Goal: Information Seeking & Learning: Learn about a topic

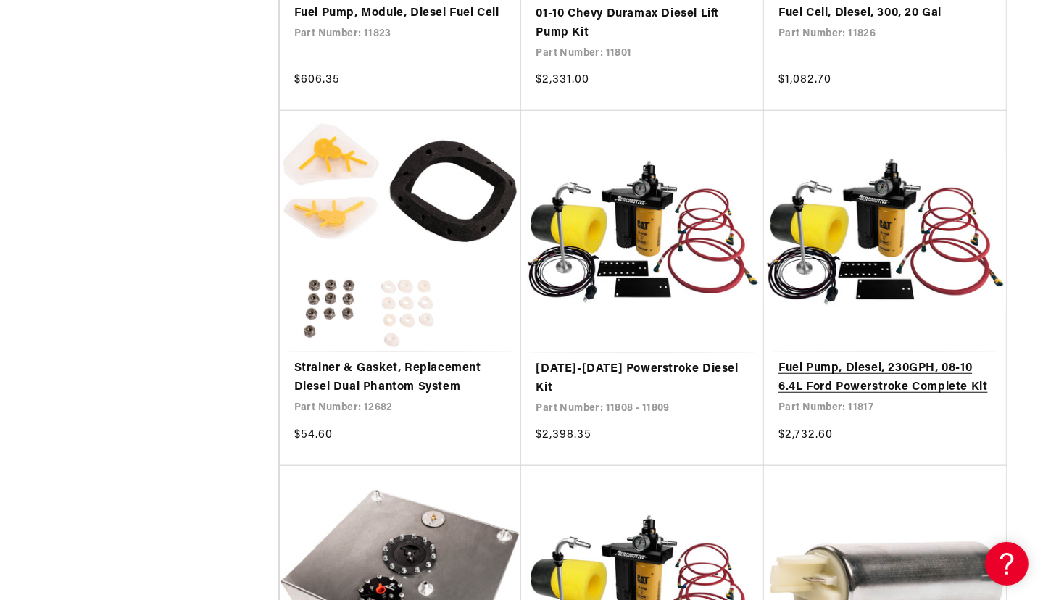
click at [850, 388] on link "Fuel Pump, Diesel, 230GPH, 08-10 6.4L Ford Powerstroke Complete Kit" at bounding box center [885, 378] width 213 height 37
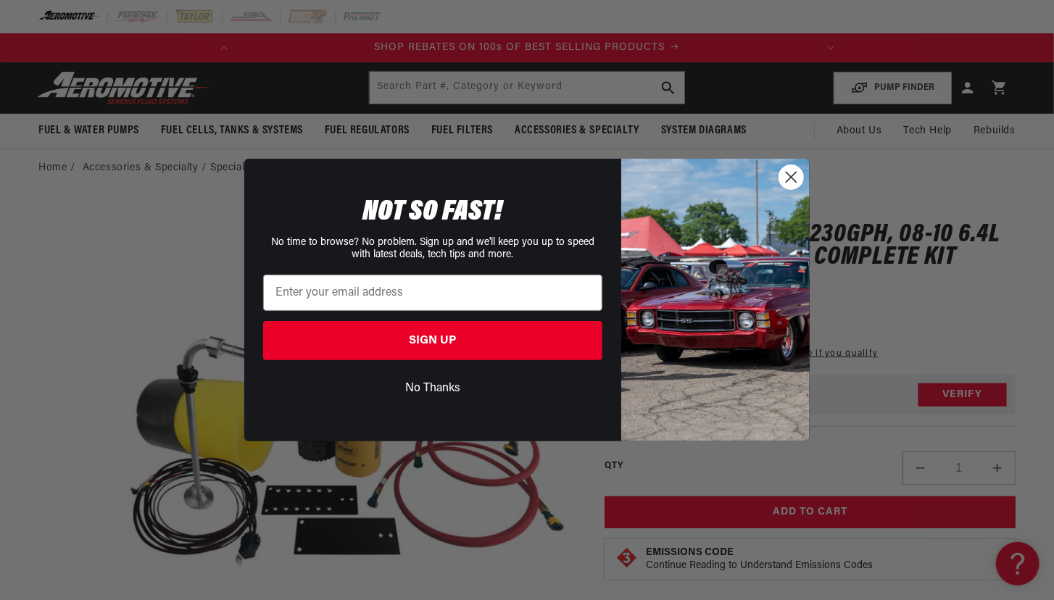
click at [798, 173] on circle "Close dialog" at bounding box center [791, 177] width 24 height 24
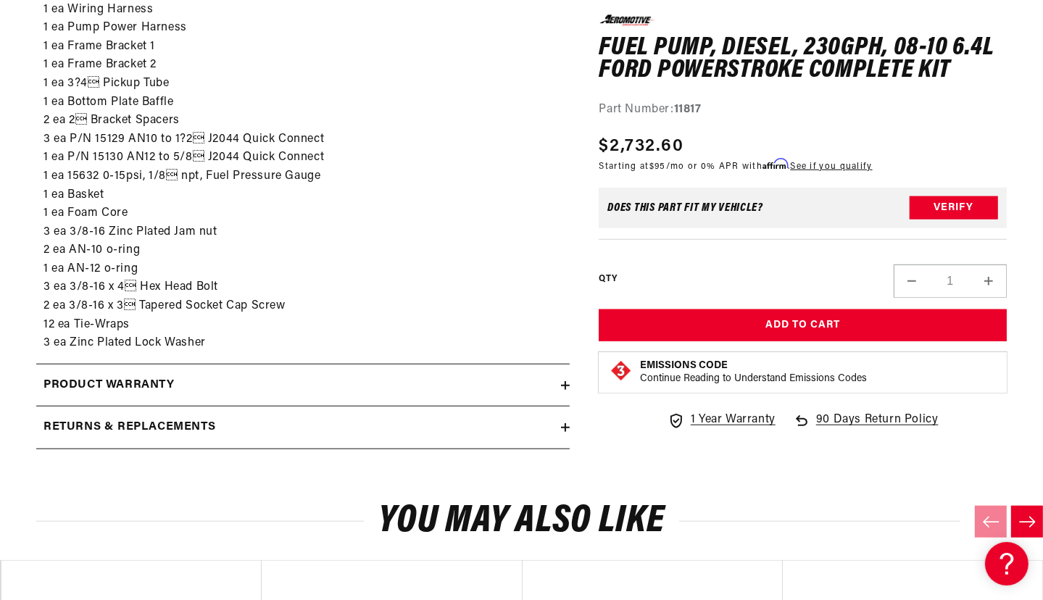
click at [460, 376] on div "Product warranty" at bounding box center [298, 385] width 525 height 19
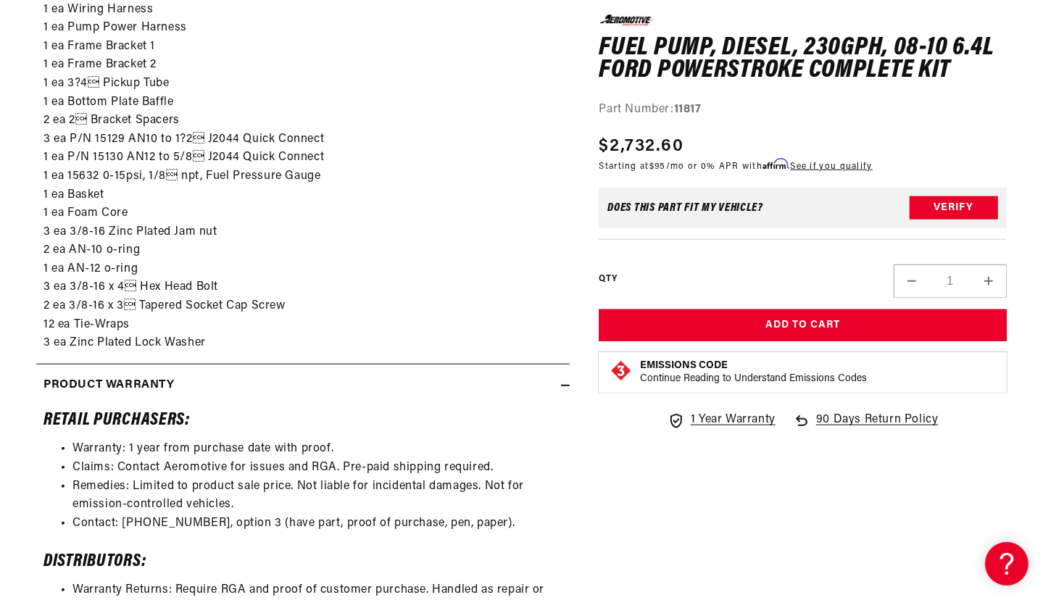
click at [460, 376] on div "Product warranty" at bounding box center [298, 385] width 525 height 19
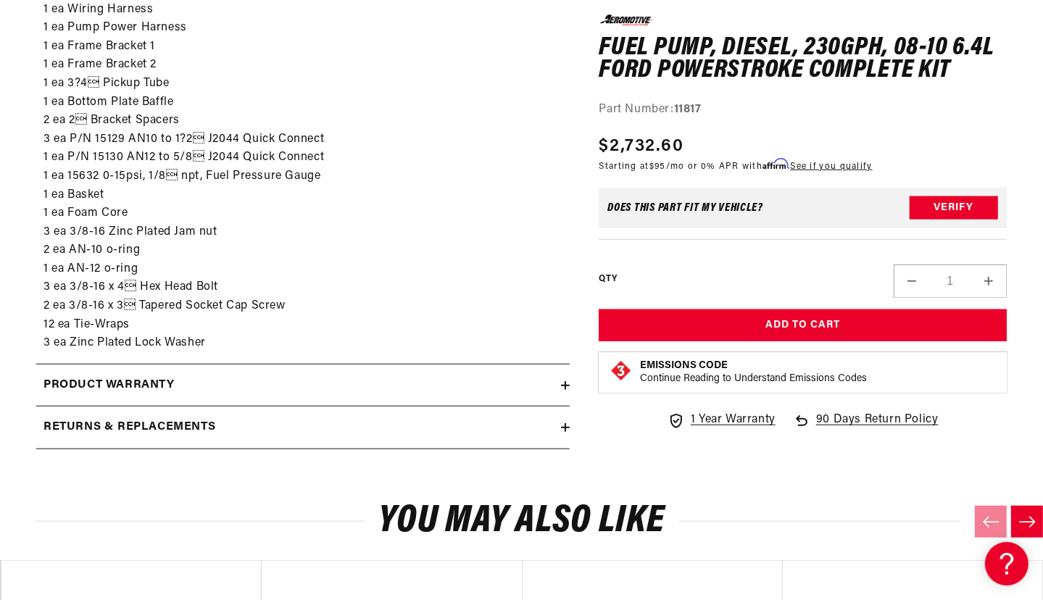
click at [460, 376] on div "Product warranty" at bounding box center [298, 385] width 525 height 19
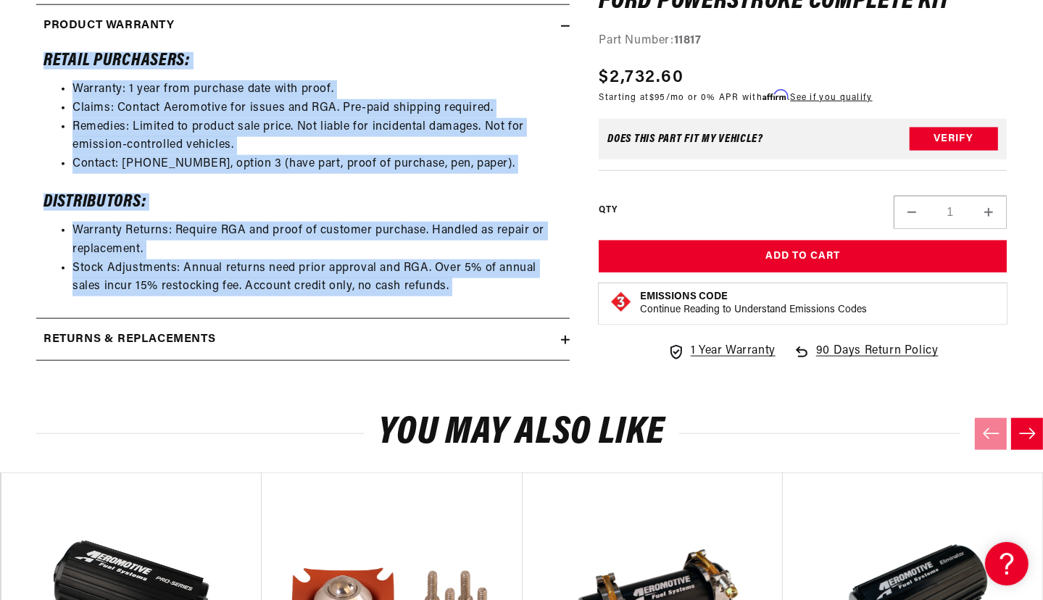
scroll to position [1575, 0]
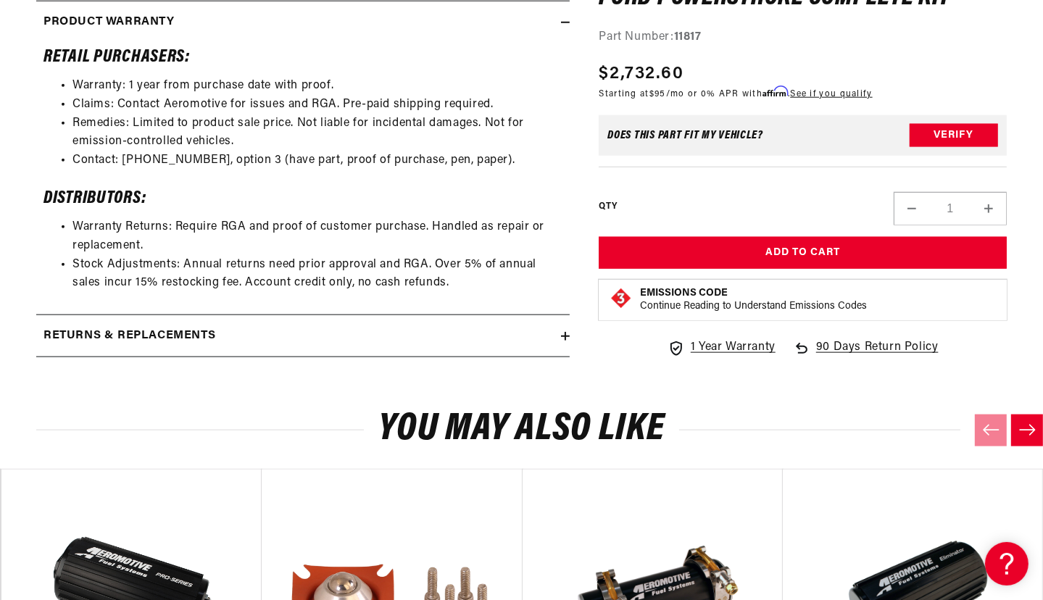
click at [482, 331] on summary "Returns & replacements" at bounding box center [303, 336] width 534 height 42
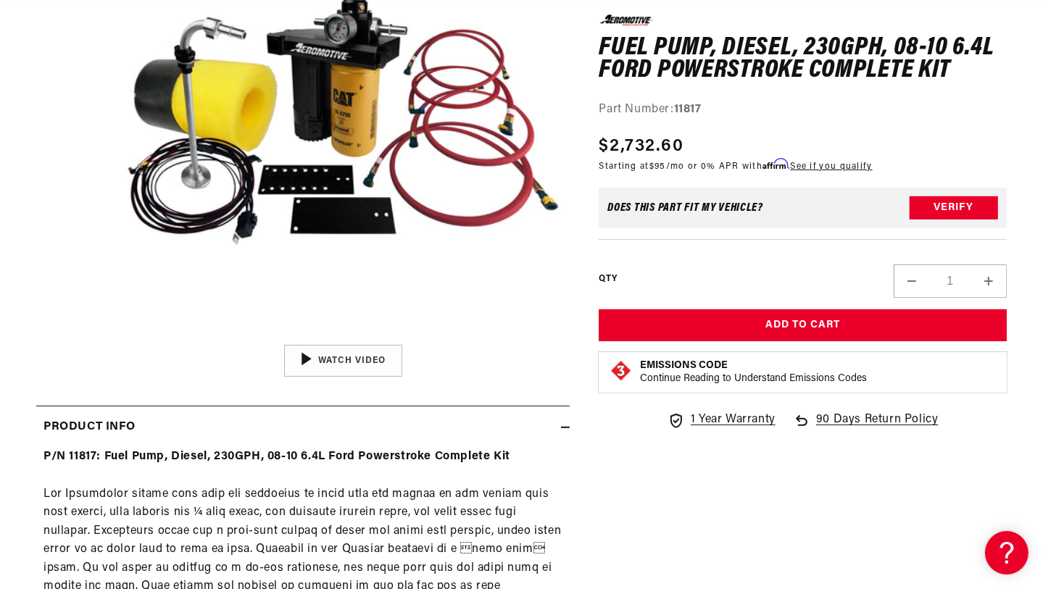
scroll to position [318, 0]
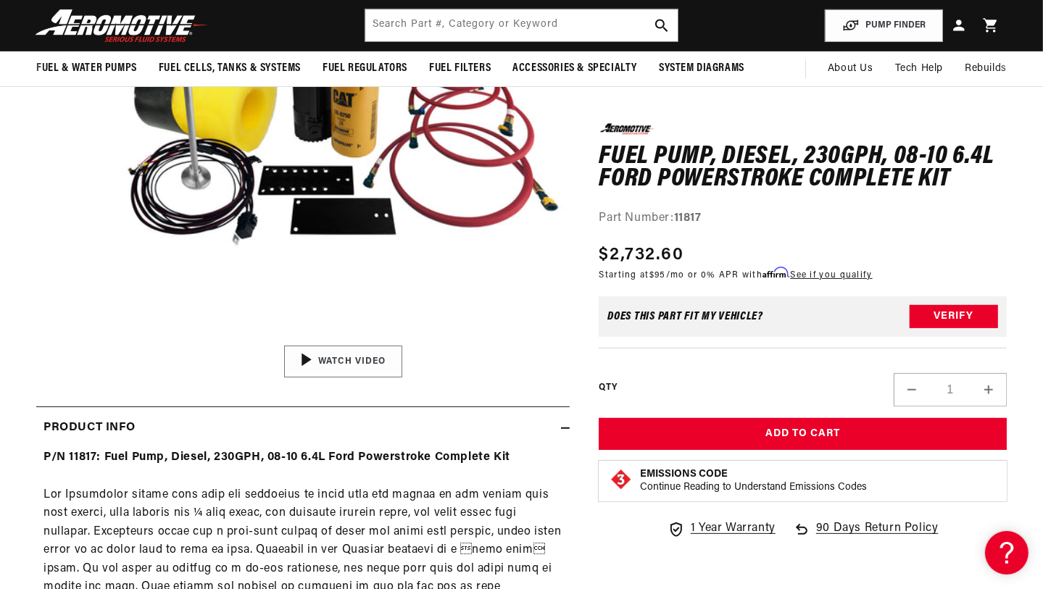
click at [329, 355] on img "Gallery Viewer" at bounding box center [343, 361] width 220 height 123
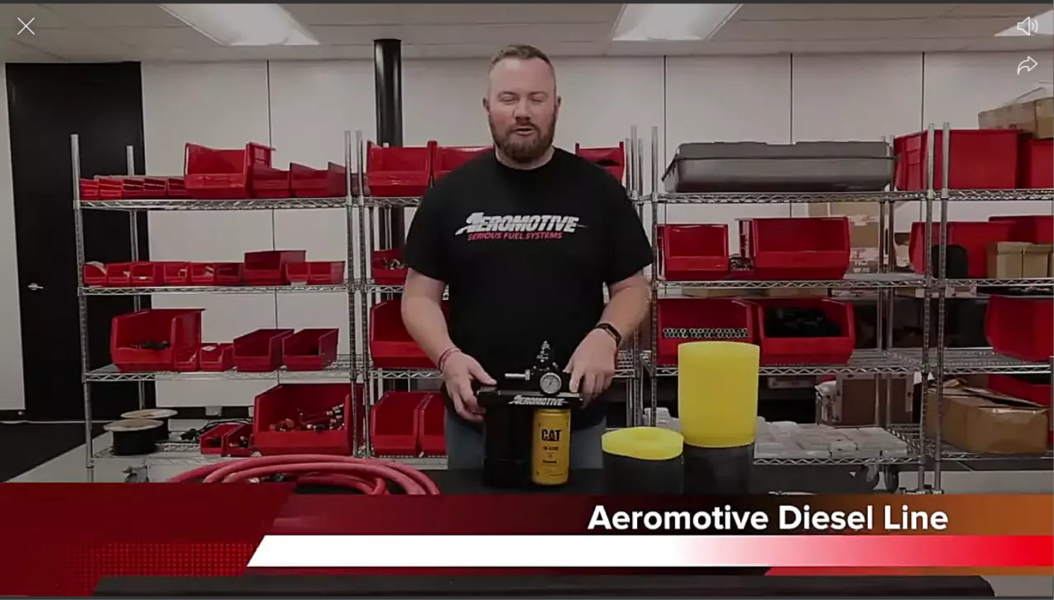
scroll to position [0, 0]
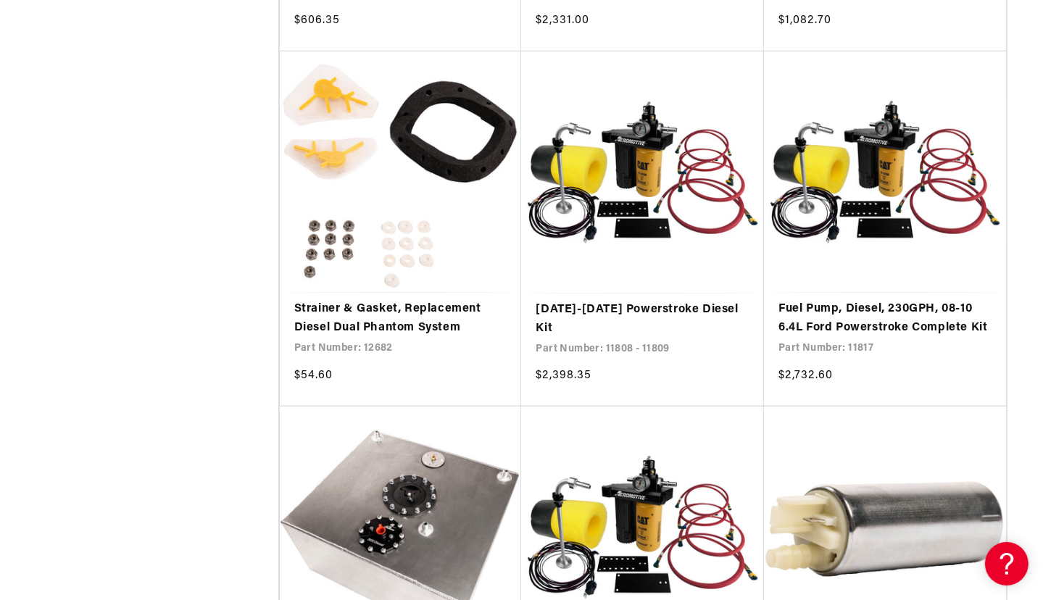
scroll to position [1035, 0]
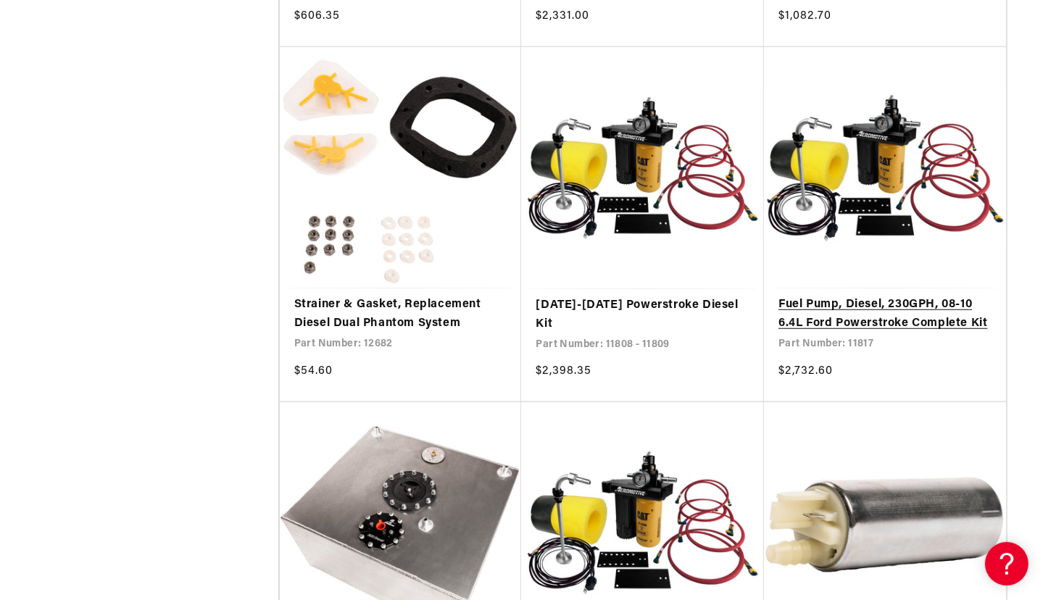
click at [912, 296] on link "Fuel Pump, Diesel, 230GPH, 08-10 6.4L Ford Powerstroke Complete Kit" at bounding box center [885, 314] width 213 height 37
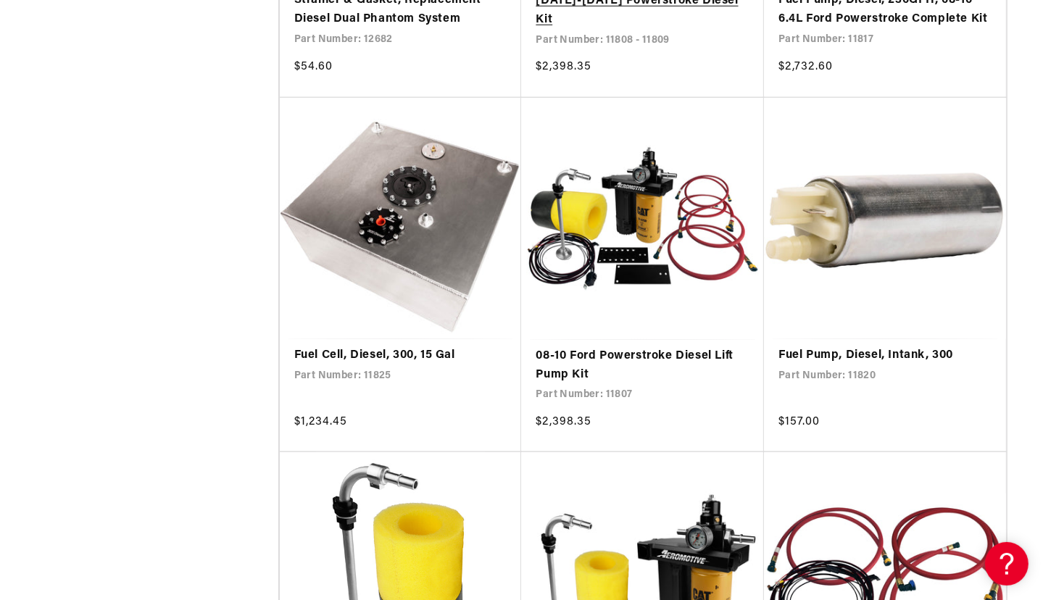
scroll to position [1340, 0]
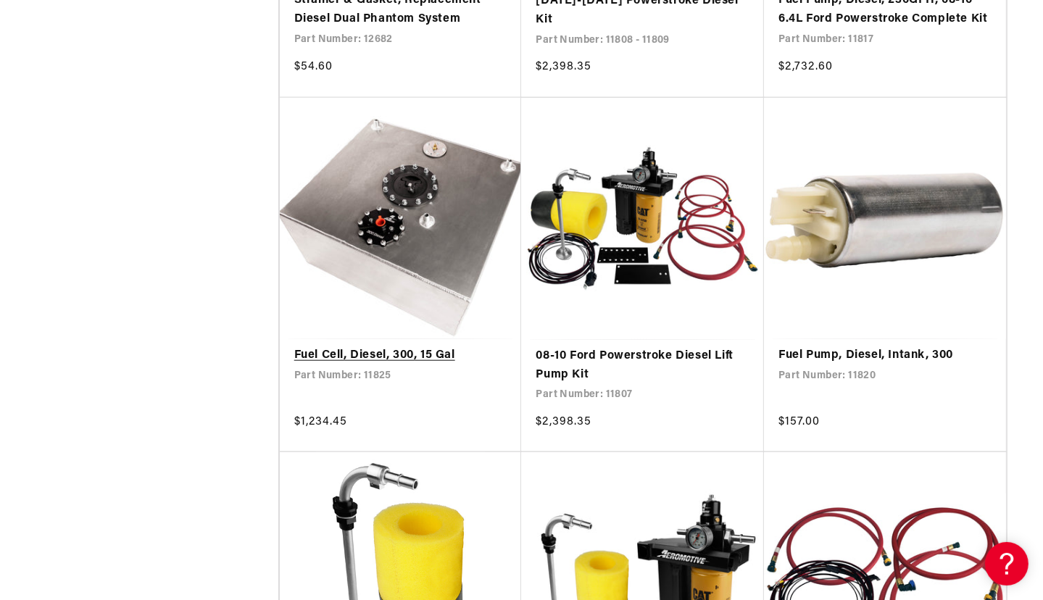
click at [406, 347] on link "Fuel Cell, Diesel, 300, 15 Gal" at bounding box center [400, 356] width 213 height 19
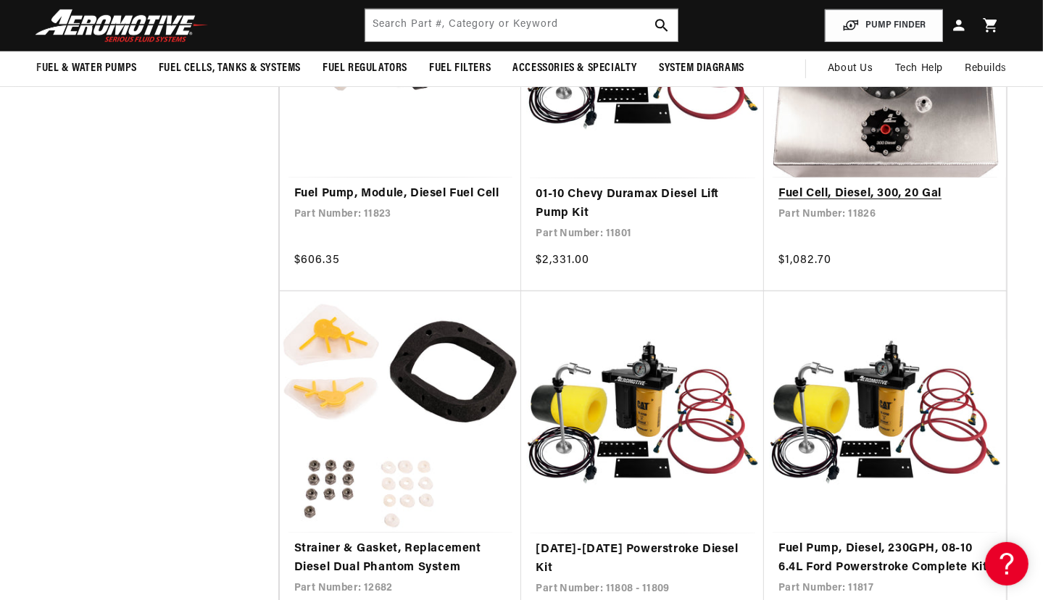
scroll to position [0, 573]
click at [943, 185] on link "Fuel Cell, Diesel, 300, 20 Gal" at bounding box center [885, 194] width 213 height 19
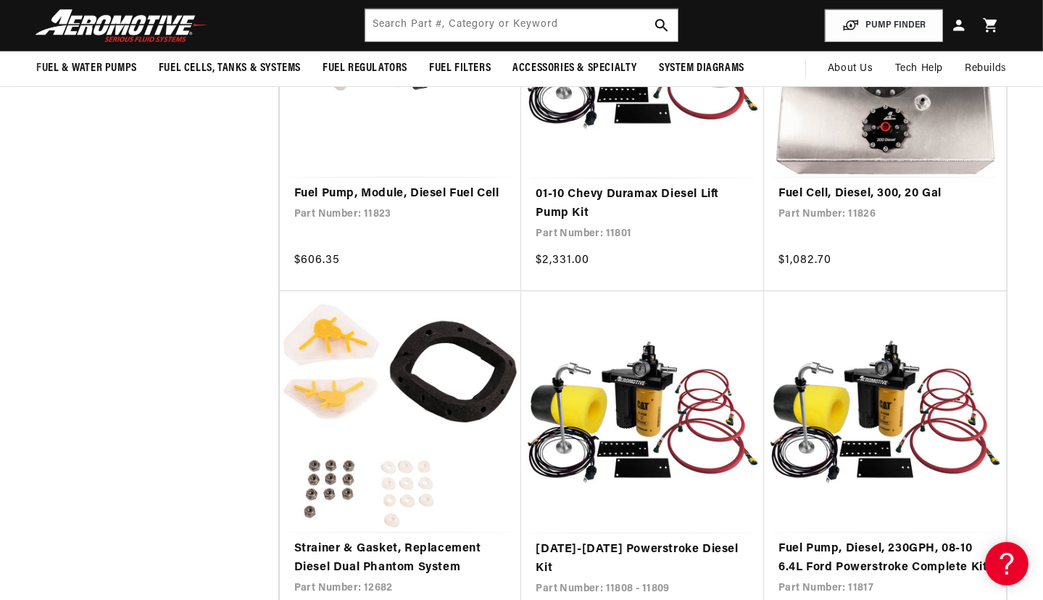
scroll to position [0, 0]
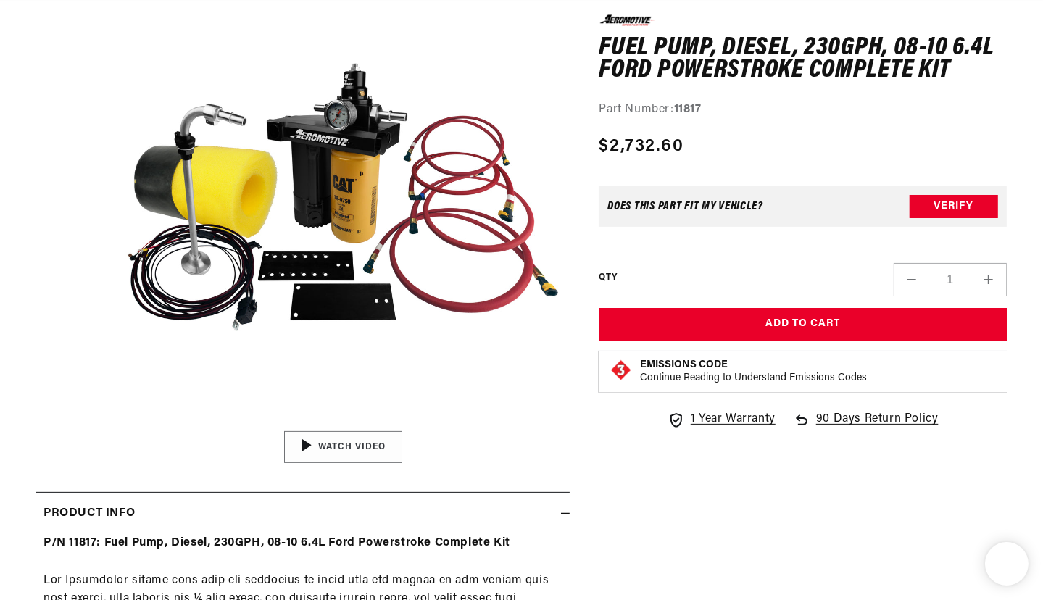
click at [351, 443] on img "Gallery Viewer" at bounding box center [343, 447] width 220 height 123
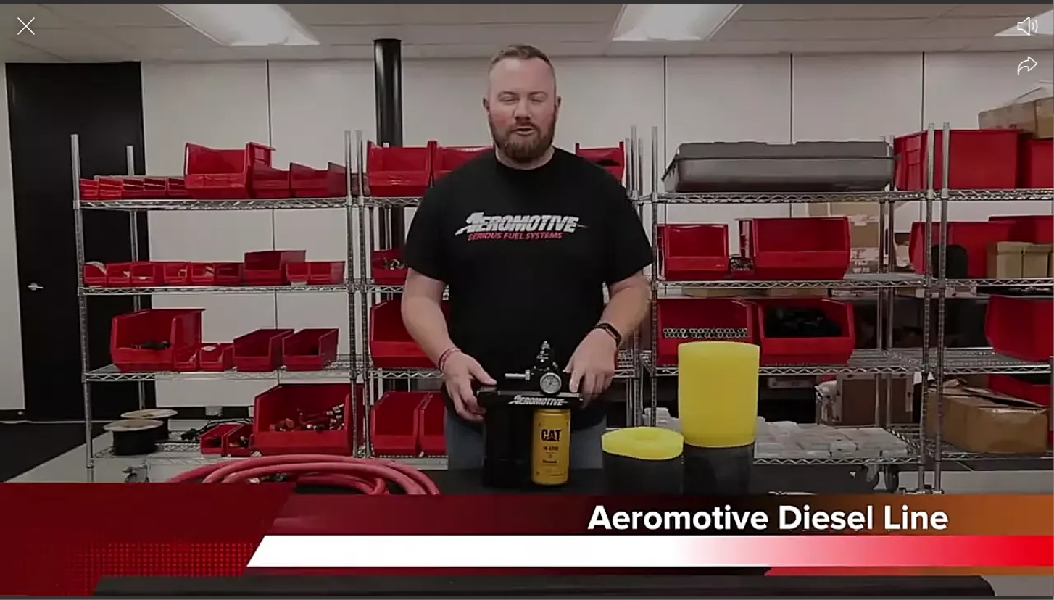
scroll to position [0, 573]
click at [638, 420] on div at bounding box center [527, 326] width 1054 height 550
click at [551, 310] on circle at bounding box center [527, 300] width 57 height 57
click at [17, 31] on icon "Close the video player" at bounding box center [26, 26] width 32 height 32
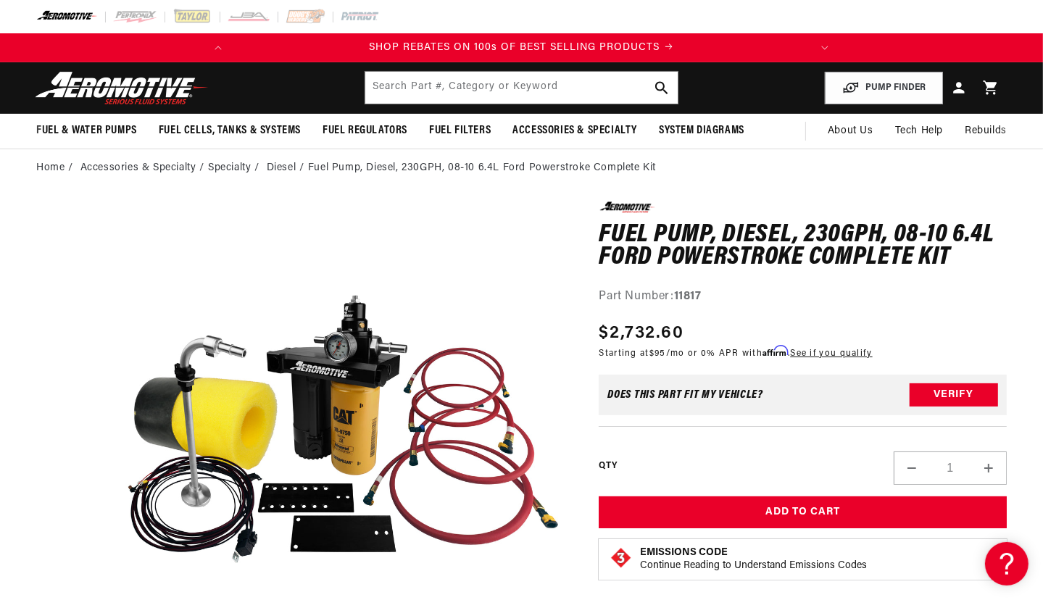
scroll to position [0, 573]
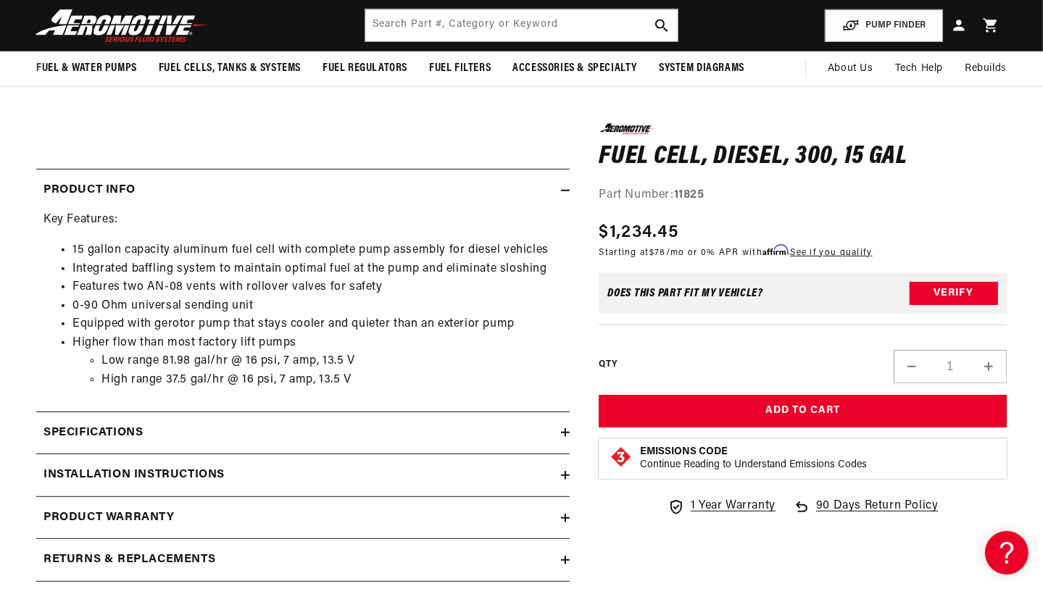
scroll to position [556, 0]
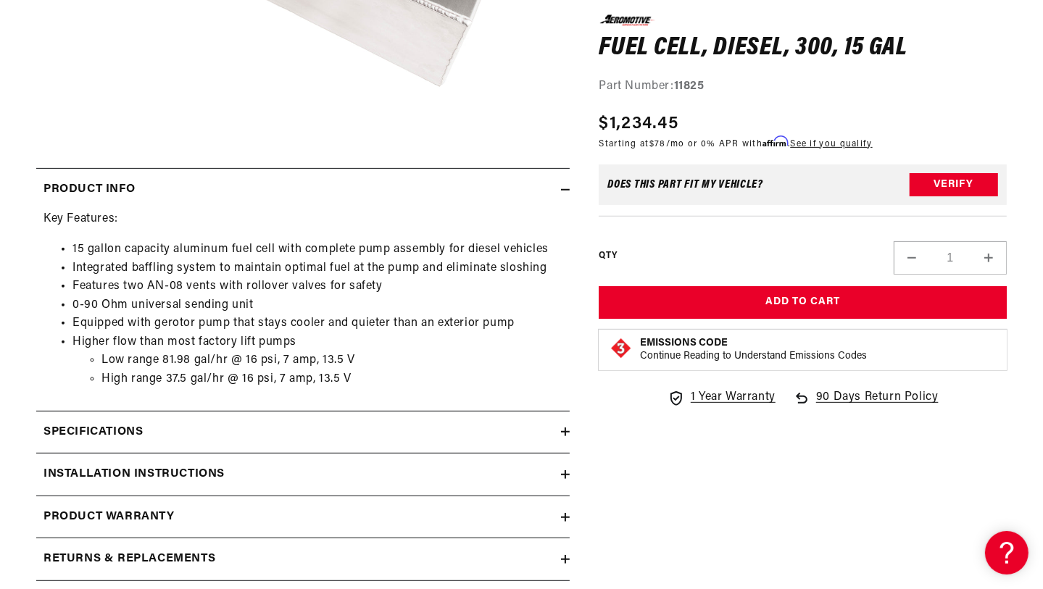
click at [484, 415] on summary "Specifications" at bounding box center [303, 433] width 534 height 42
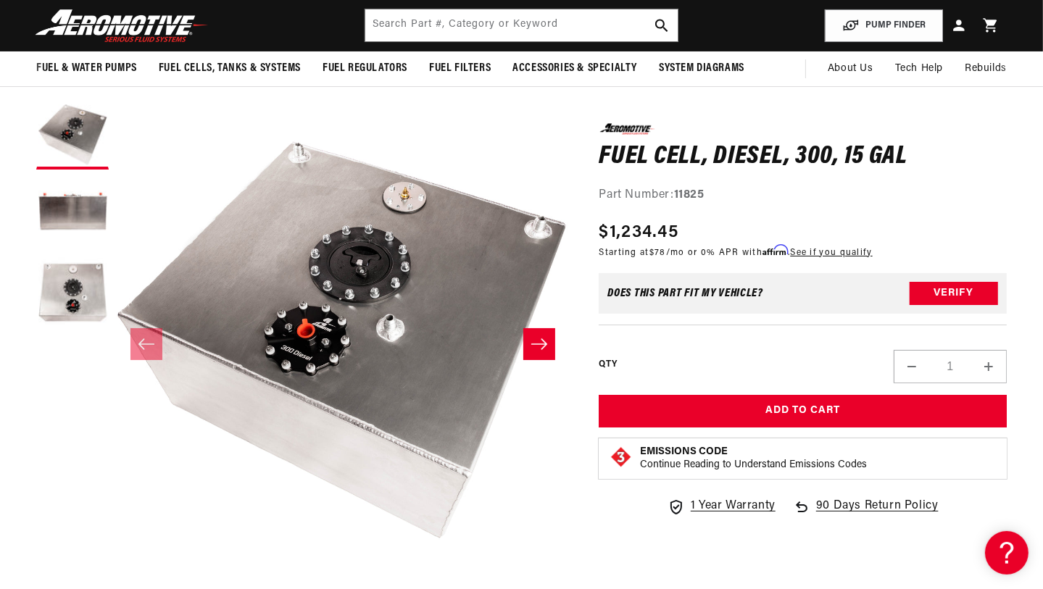
scroll to position [65, 0]
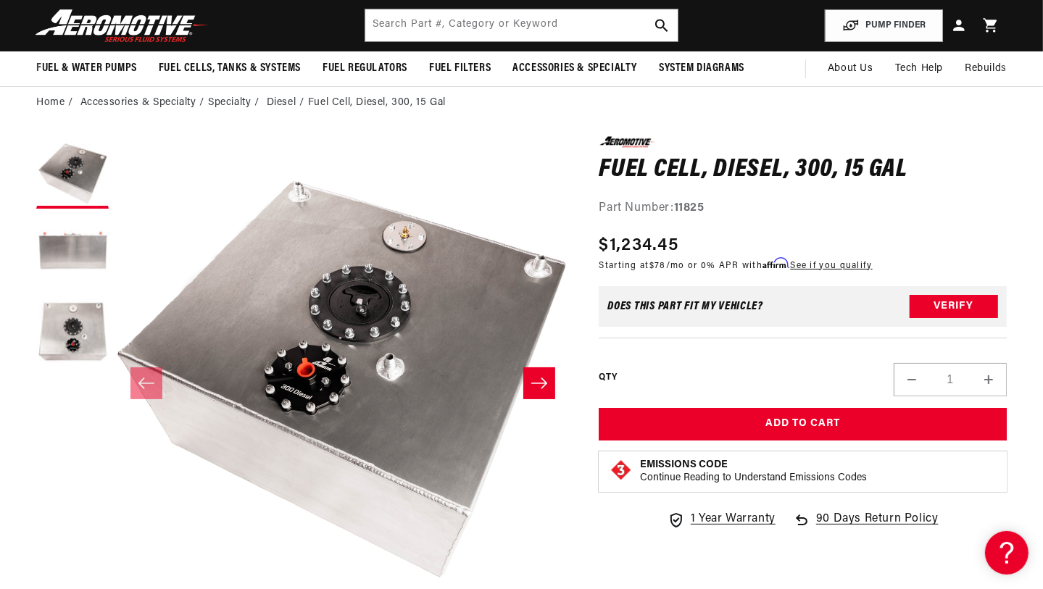
click at [86, 240] on button "Load image 2 in gallery view" at bounding box center [72, 252] width 73 height 73
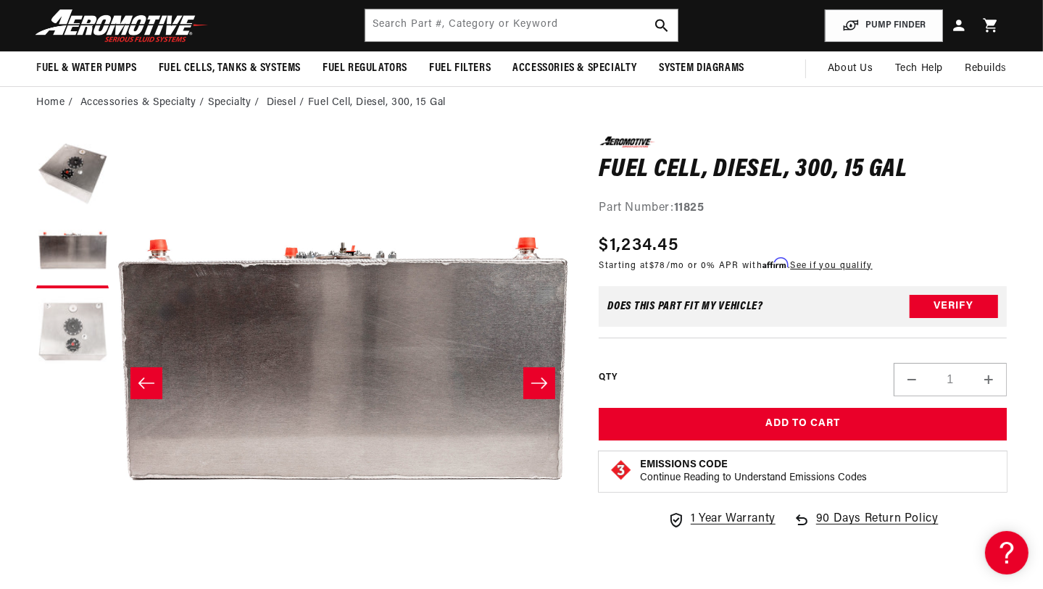
click at [75, 330] on button "Load image 3 in gallery view" at bounding box center [72, 332] width 73 height 73
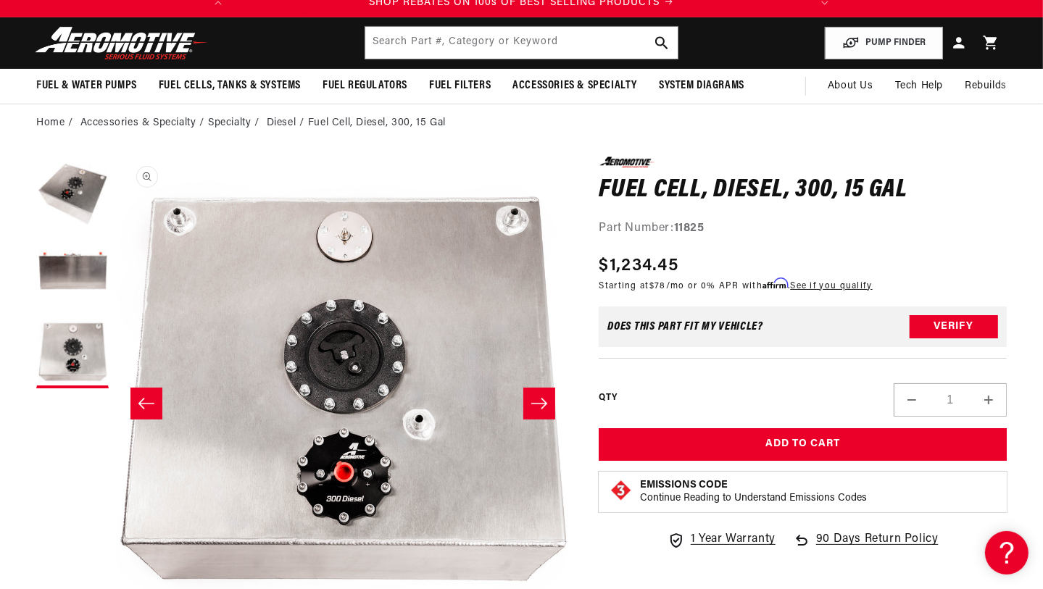
scroll to position [46, 0]
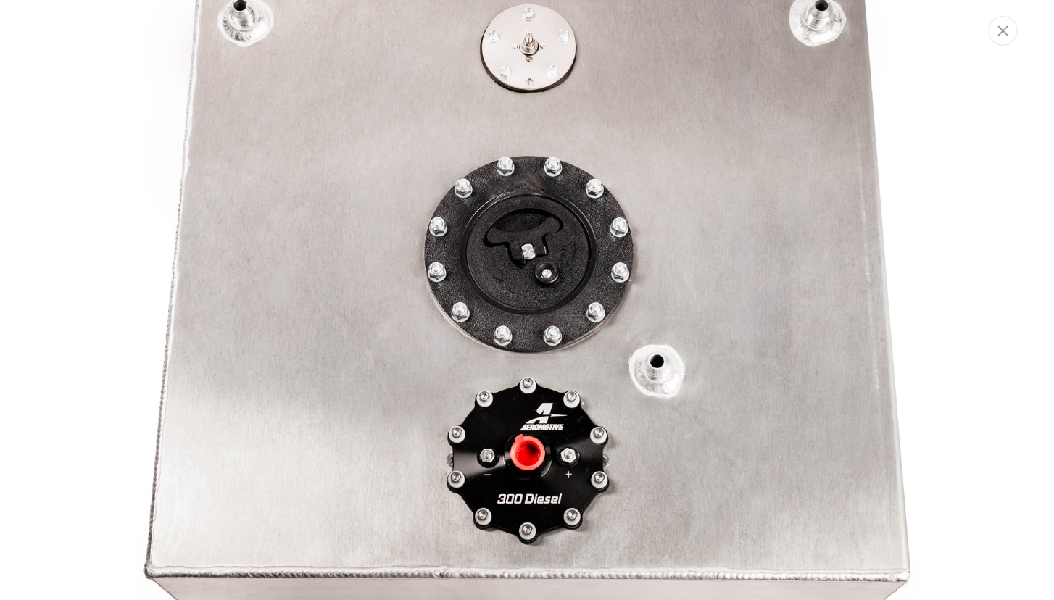
scroll to position [0, 0]
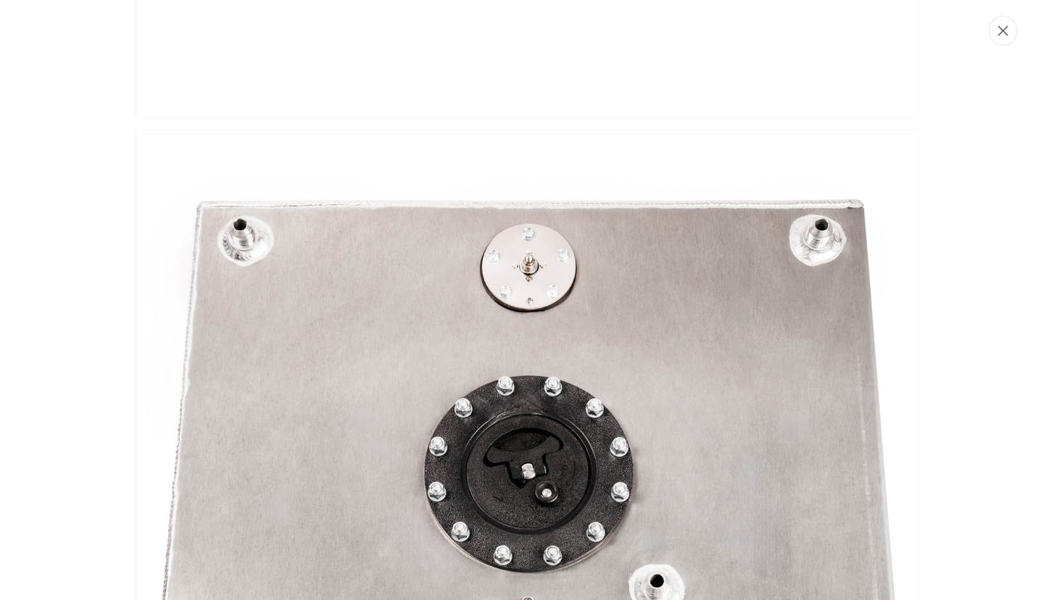
click at [995, 36] on button "Close" at bounding box center [1003, 31] width 29 height 30
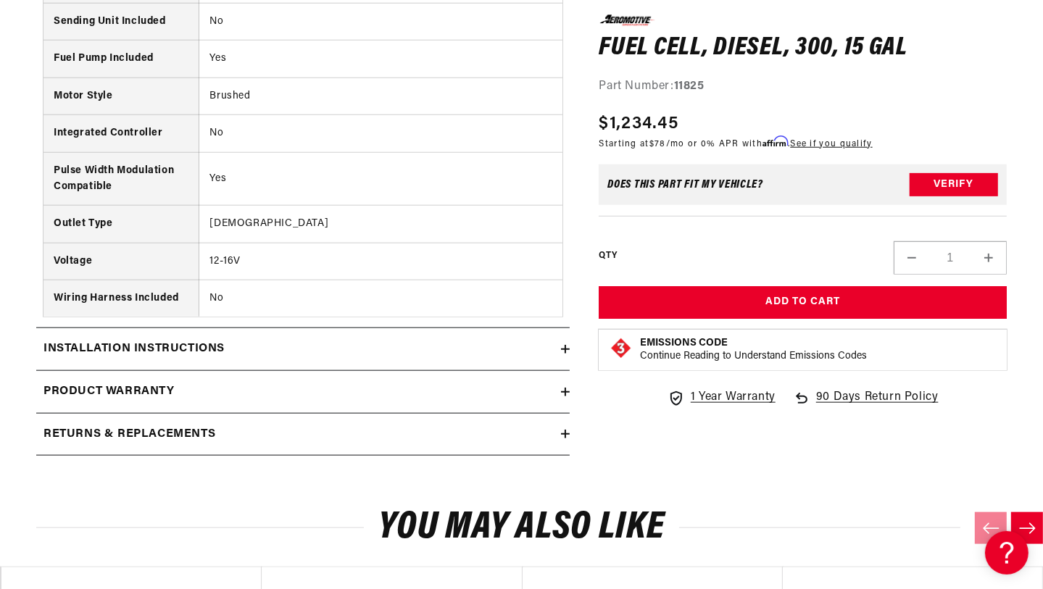
click at [536, 359] on summary "Installation Instructions" at bounding box center [303, 349] width 534 height 42
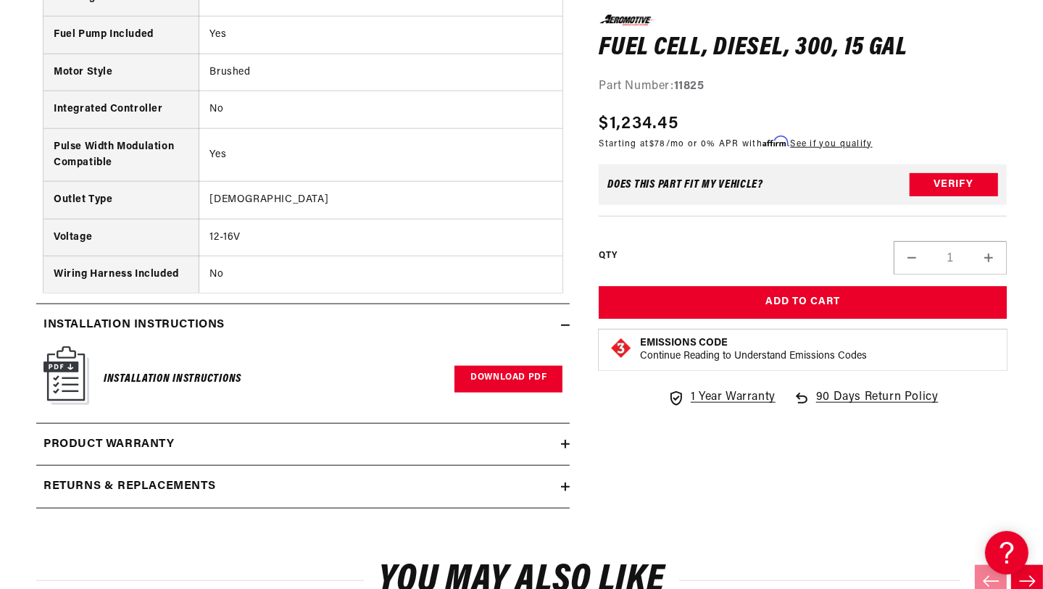
click at [486, 378] on link "Download PDF" at bounding box center [509, 379] width 108 height 27
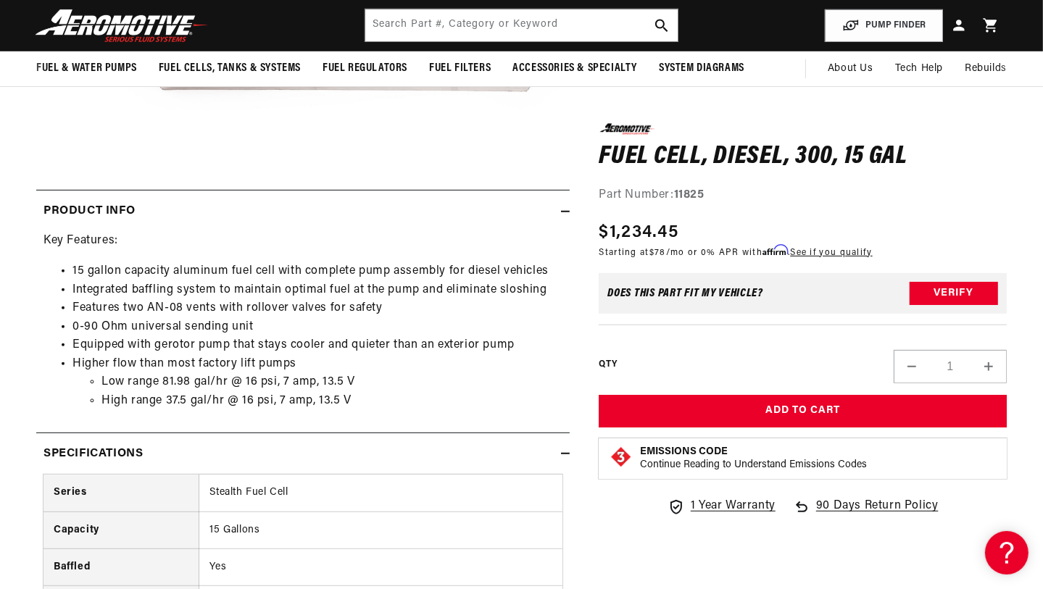
scroll to position [340, 0]
